Goal: Navigation & Orientation: Find specific page/section

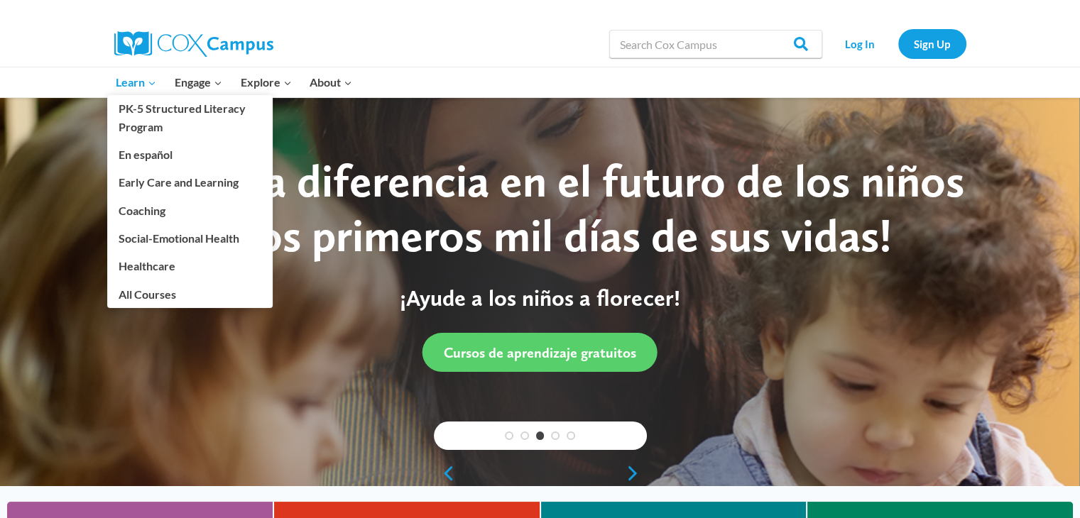
click at [147, 83] on icon "Expand" at bounding box center [152, 83] width 10 height 10
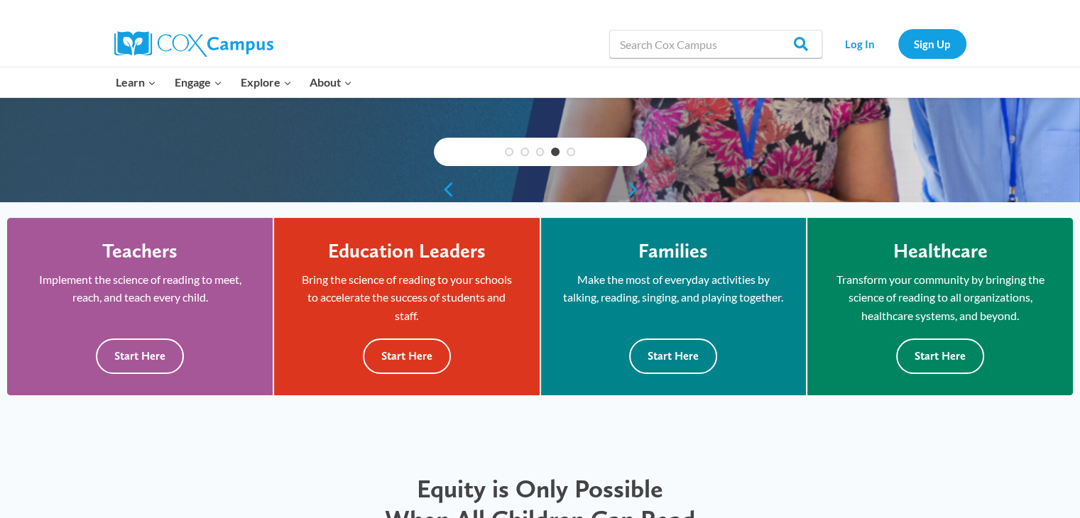
scroll to position [288, 0]
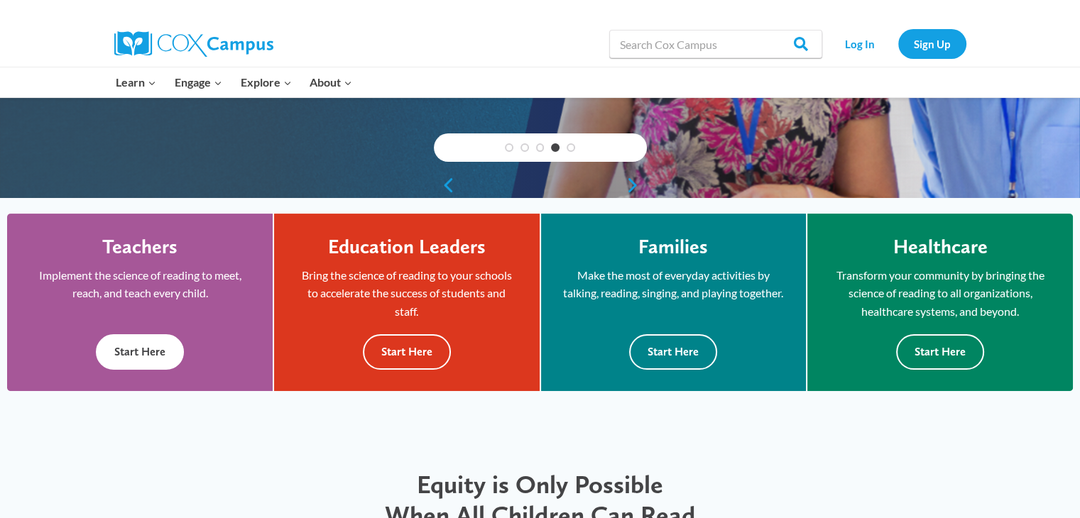
click at [160, 339] on button "Start Here" at bounding box center [140, 351] width 88 height 35
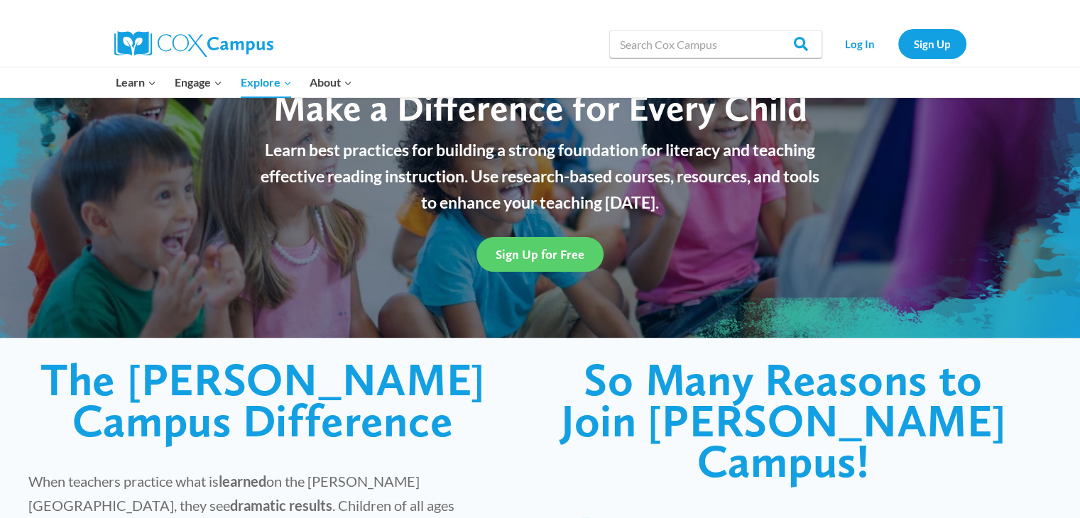
scroll to position [131, 0]
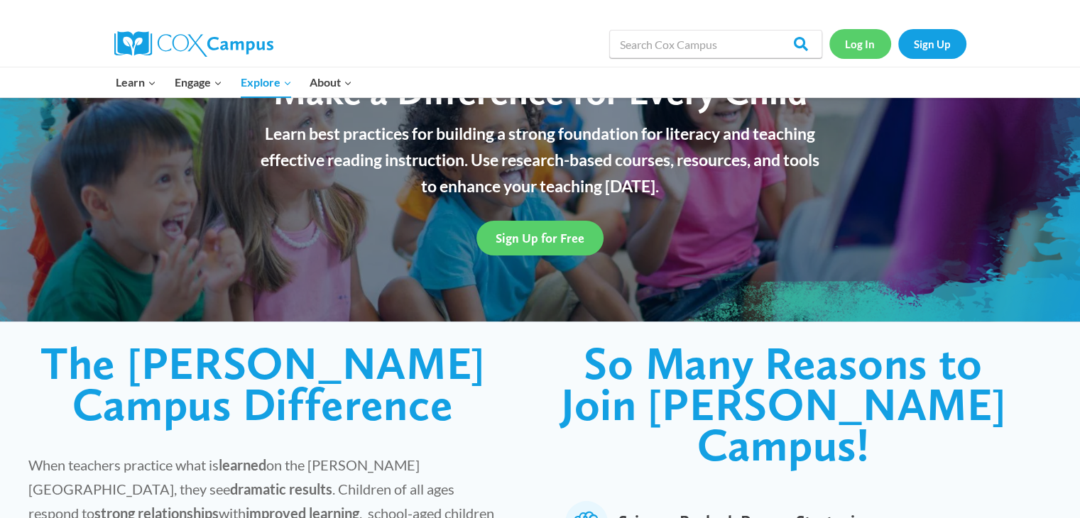
click at [853, 47] on link "Log In" at bounding box center [860, 43] width 62 height 29
